Goal: Navigation & Orientation: Find specific page/section

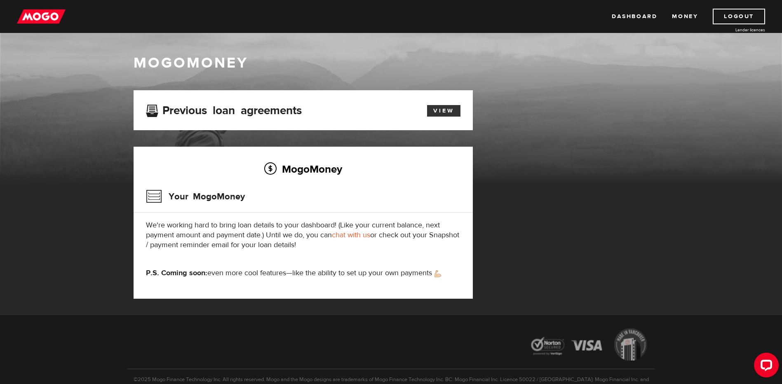
click at [445, 116] on link "View" at bounding box center [443, 111] width 33 height 12
click at [769, 368] on div "Open LiveChat chat widget" at bounding box center [766, 365] width 14 height 14
click at [436, 112] on link "View" at bounding box center [443, 111] width 33 height 12
click at [623, 16] on link "Dashboard" at bounding box center [634, 17] width 45 height 16
